Goal: Complete application form

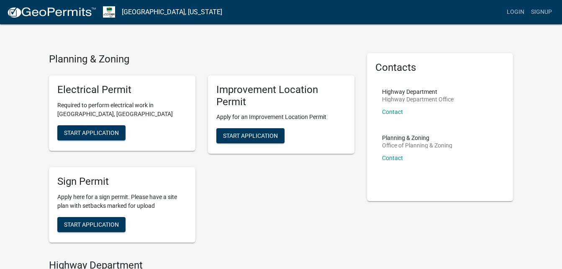
scroll to position [5, 0]
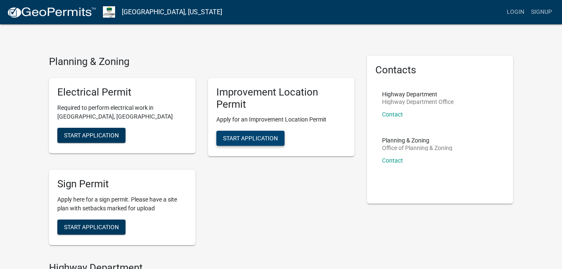
click at [242, 138] on span "Start Application" at bounding box center [250, 138] width 55 height 7
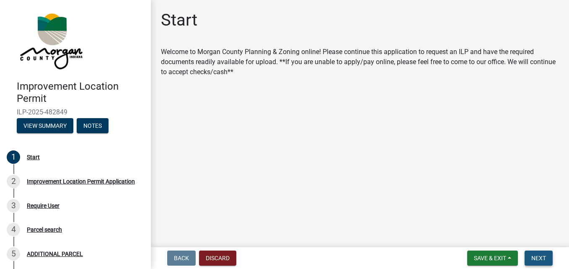
click at [536, 260] on span "Next" at bounding box center [538, 258] width 15 height 7
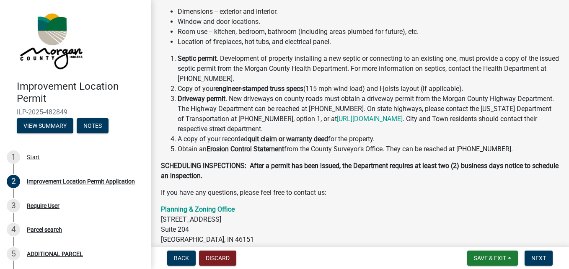
scroll to position [209, 0]
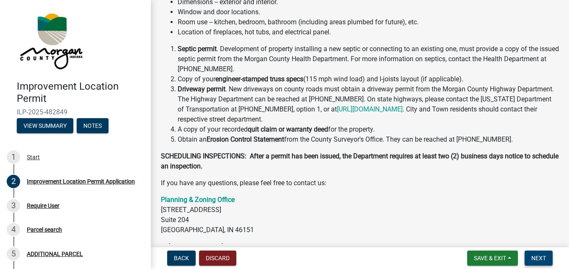
click at [539, 257] on span "Next" at bounding box center [538, 258] width 15 height 7
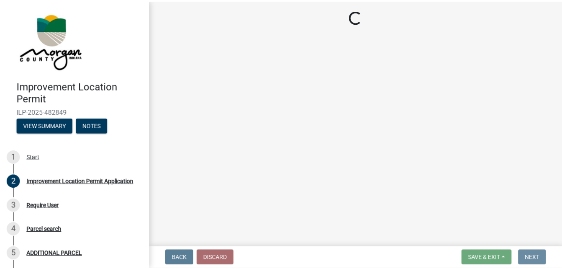
scroll to position [0, 0]
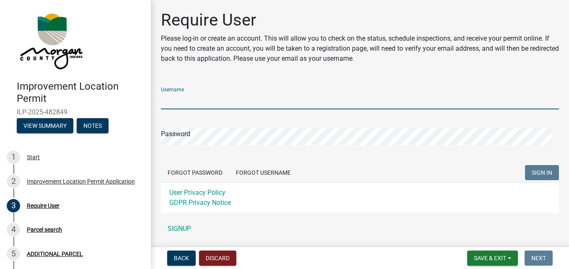
click at [175, 99] on input "Username" at bounding box center [360, 100] width 398 height 17
type input "jpoe0711"
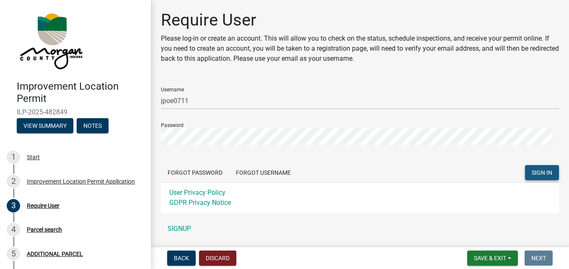
click at [535, 171] on span "SIGN IN" at bounding box center [541, 172] width 21 height 7
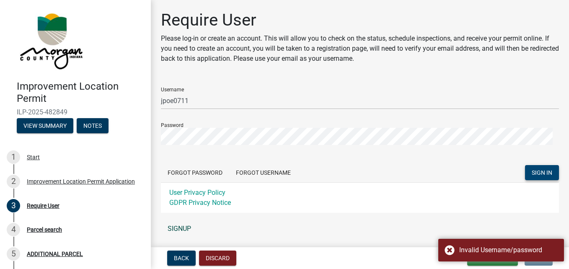
click at [176, 229] on link "SIGNUP" at bounding box center [360, 228] width 398 height 17
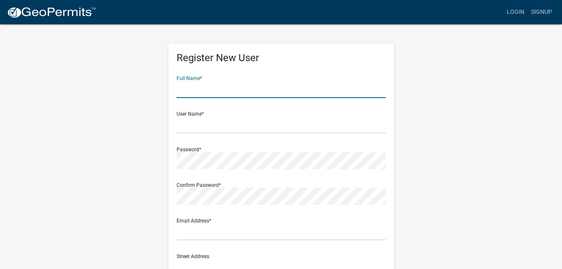
click at [186, 91] on input "text" at bounding box center [281, 89] width 209 height 17
type input "[PERSON_NAME]"
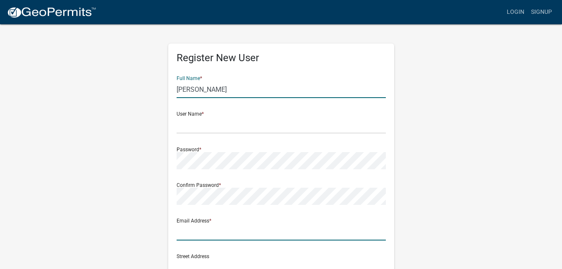
type input "[EMAIL_ADDRESS][DOMAIN_NAME]"
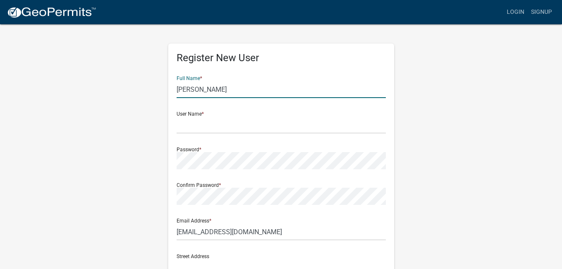
type input "[STREET_ADDRESS][DEMOGRAPHIC_DATA]"
type input "bargersville"
type input "[US_STATE]"
type input "46106"
type input "3178325801"
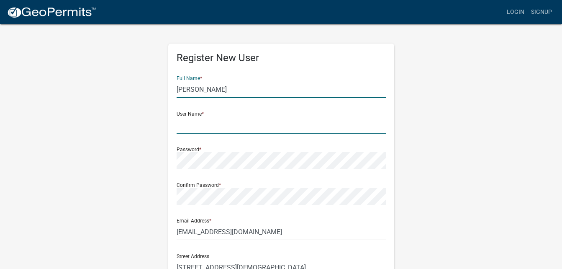
click at [193, 128] on input "text" at bounding box center [281, 124] width 209 height 17
type input "jpoe0711"
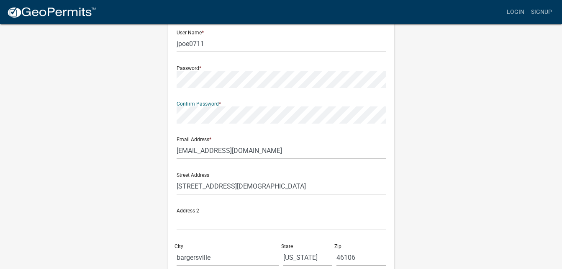
scroll to position [77, 0]
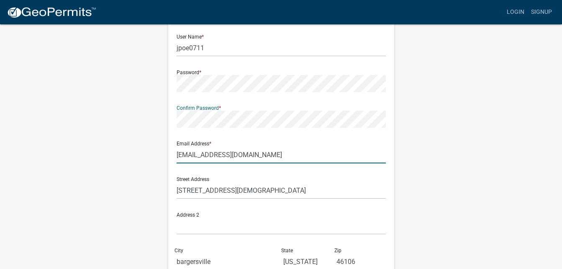
click at [177, 154] on input "[EMAIL_ADDRESS][DOMAIN_NAME]" at bounding box center [281, 154] width 209 height 17
type input "[EMAIL_ADDRESS][DOMAIN_NAME]"
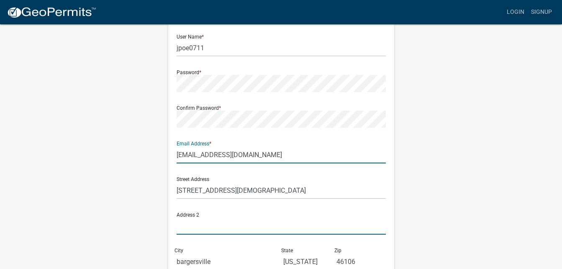
click at [179, 224] on input "text" at bounding box center [281, 225] width 209 height 17
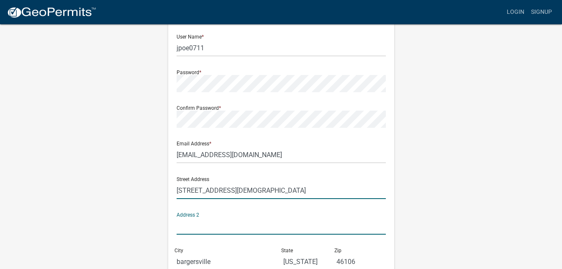
click at [177, 185] on input "[STREET_ADDRESS][DEMOGRAPHIC_DATA]" at bounding box center [281, 190] width 209 height 17
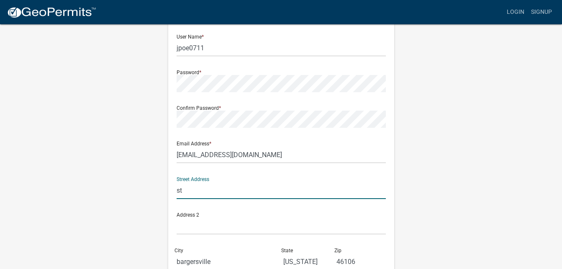
type input "t"
click at [214, 190] on input "[STREET_ADDRESS][PERSON_NAME]" at bounding box center [281, 190] width 209 height 17
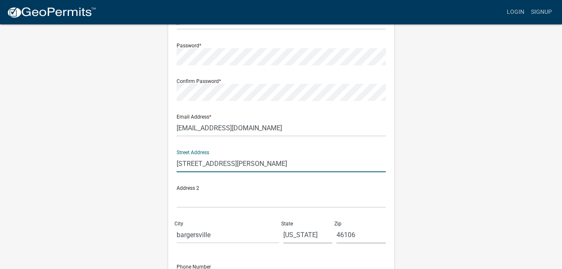
scroll to position [119, 0]
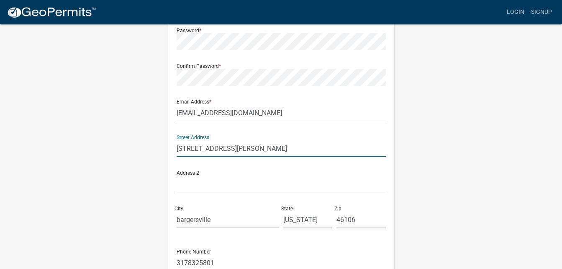
type input "[STREET_ADDRESS][PERSON_NAME]"
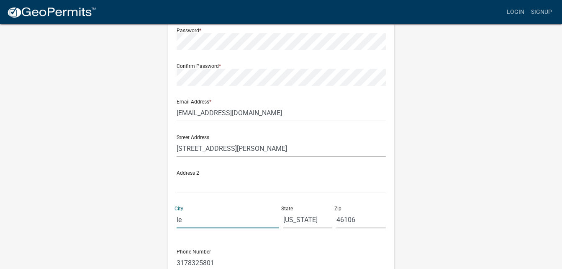
type input "e"
type input "[GEOGRAPHIC_DATA]"
click at [349, 216] on input "46106" at bounding box center [361, 219] width 49 height 17
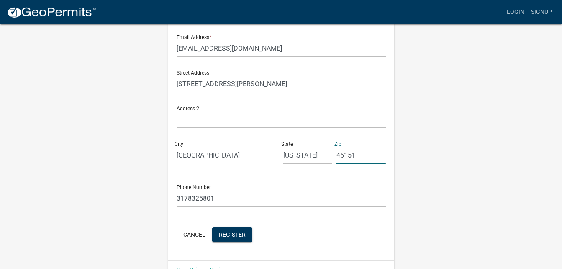
scroll to position [203, 0]
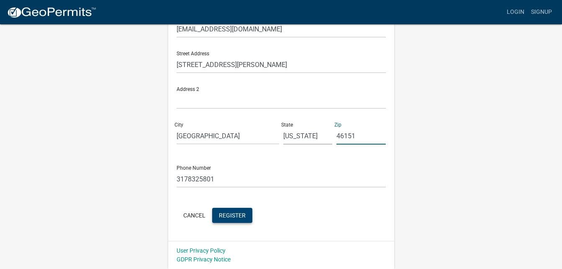
type input "46151"
click at [232, 214] on span "Register" at bounding box center [232, 214] width 27 height 7
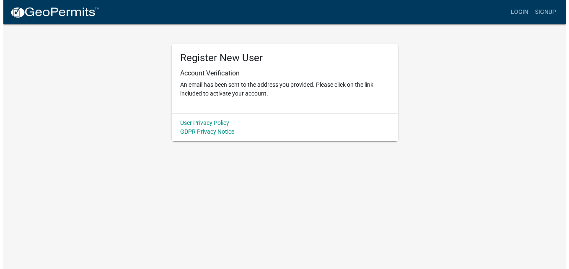
scroll to position [0, 0]
